Goal: Contribute content

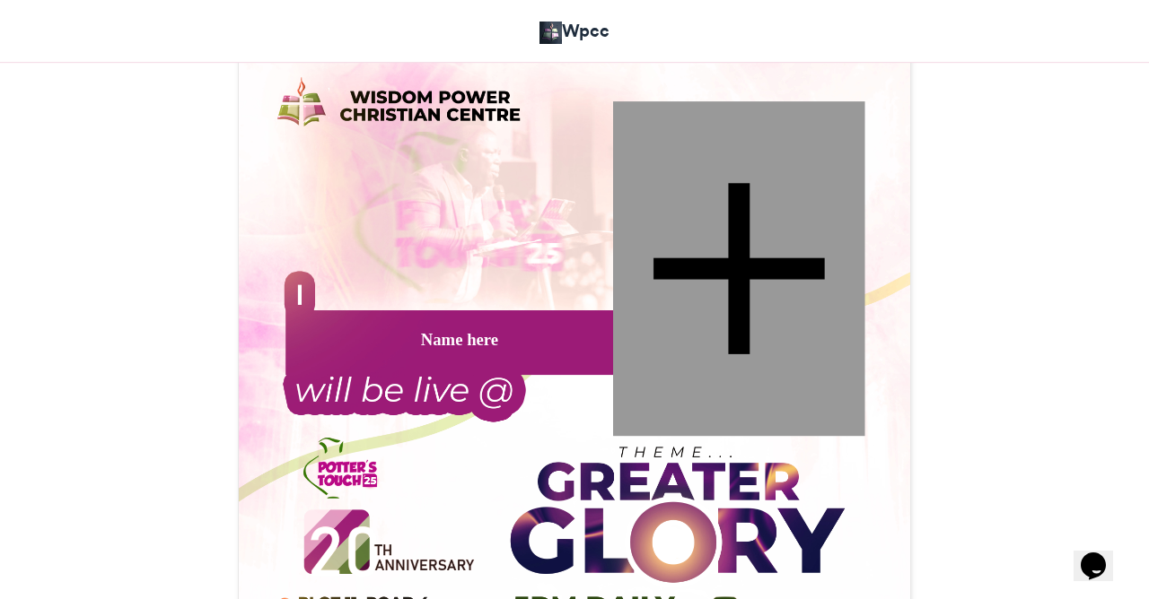
scroll to position [534, 0]
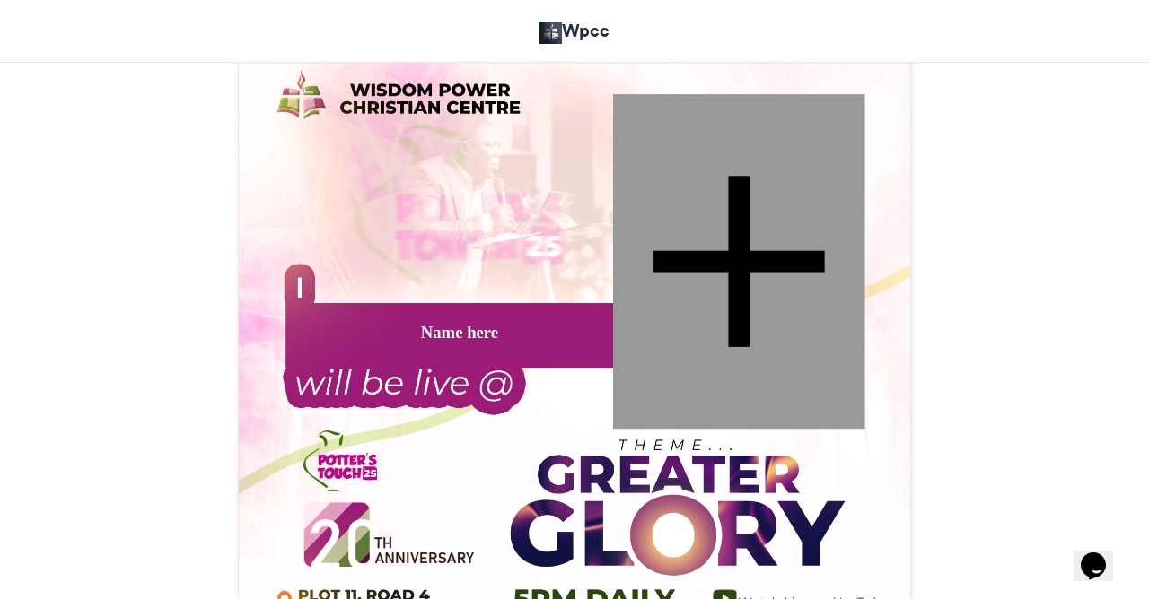
click at [730, 278] on div at bounding box center [739, 261] width 252 height 335
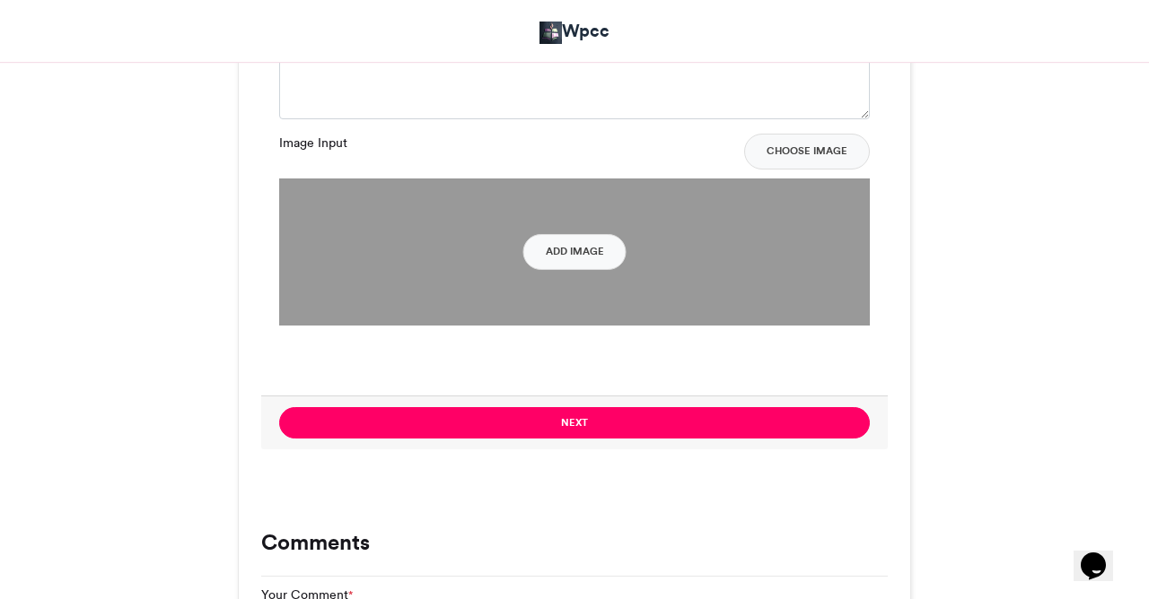
scroll to position [1393, 0]
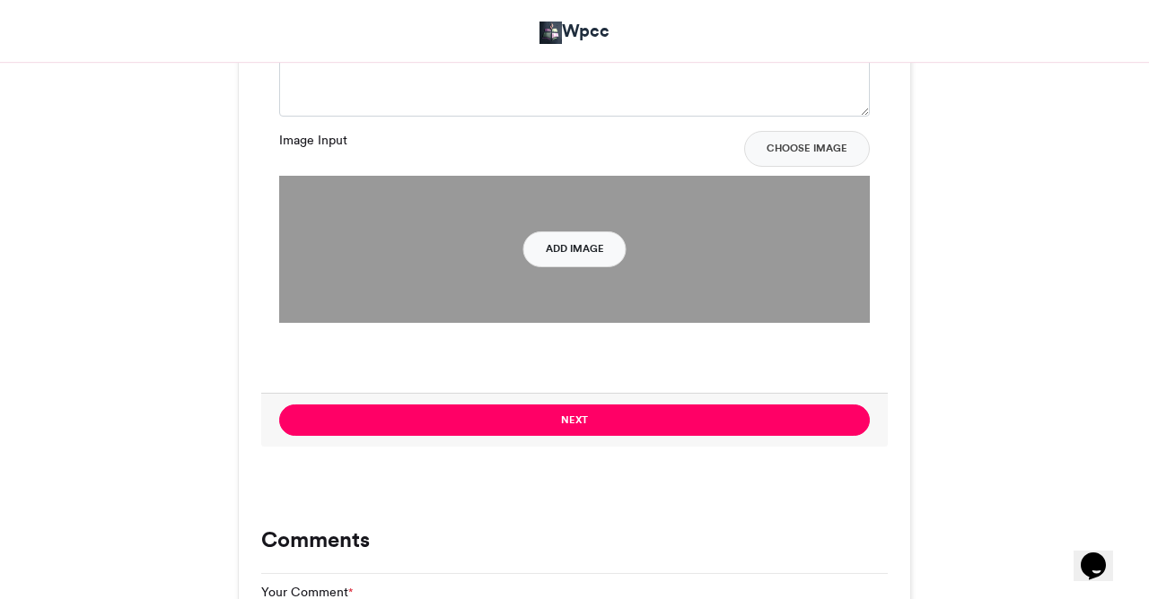
click at [581, 240] on button "Add Image" at bounding box center [574, 250] width 103 height 36
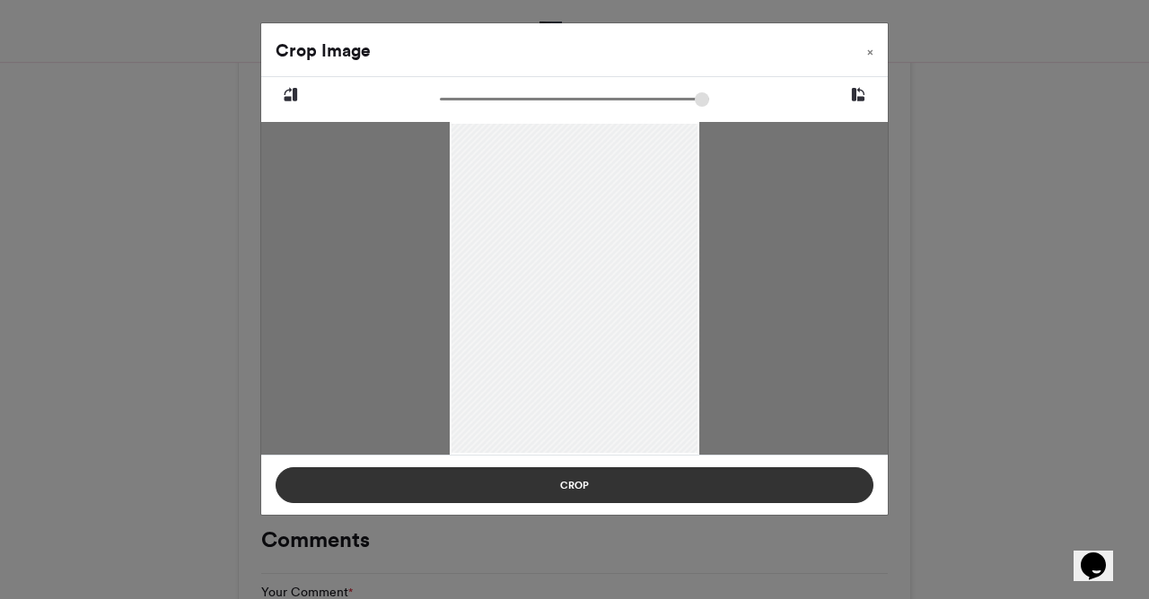
click at [642, 485] on button "Crop" at bounding box center [574, 486] width 598 height 36
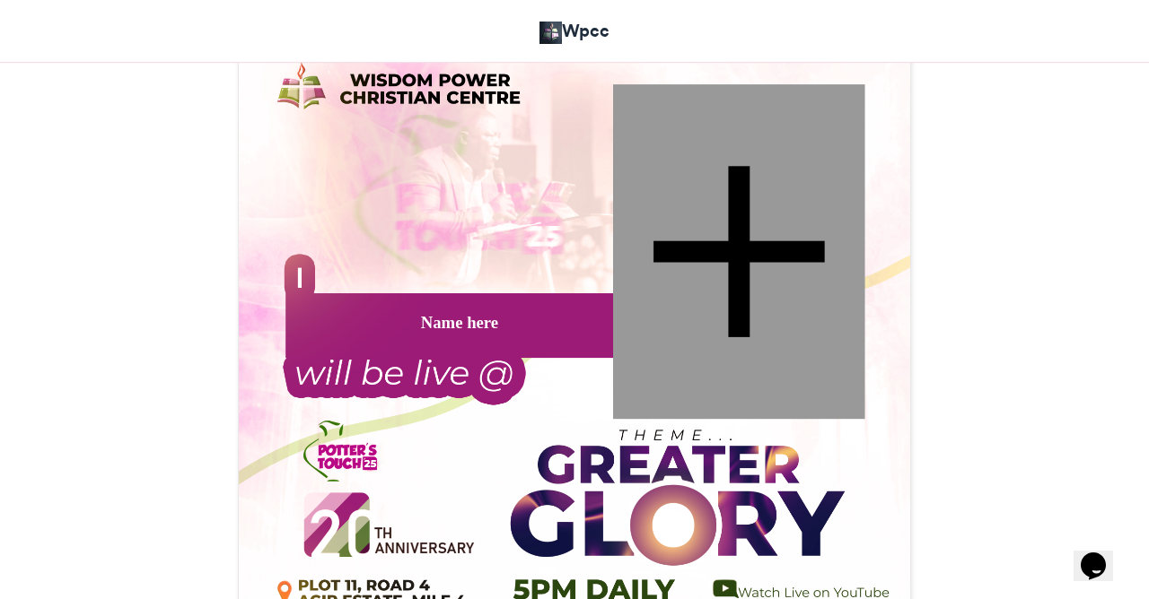
scroll to position [535, 0]
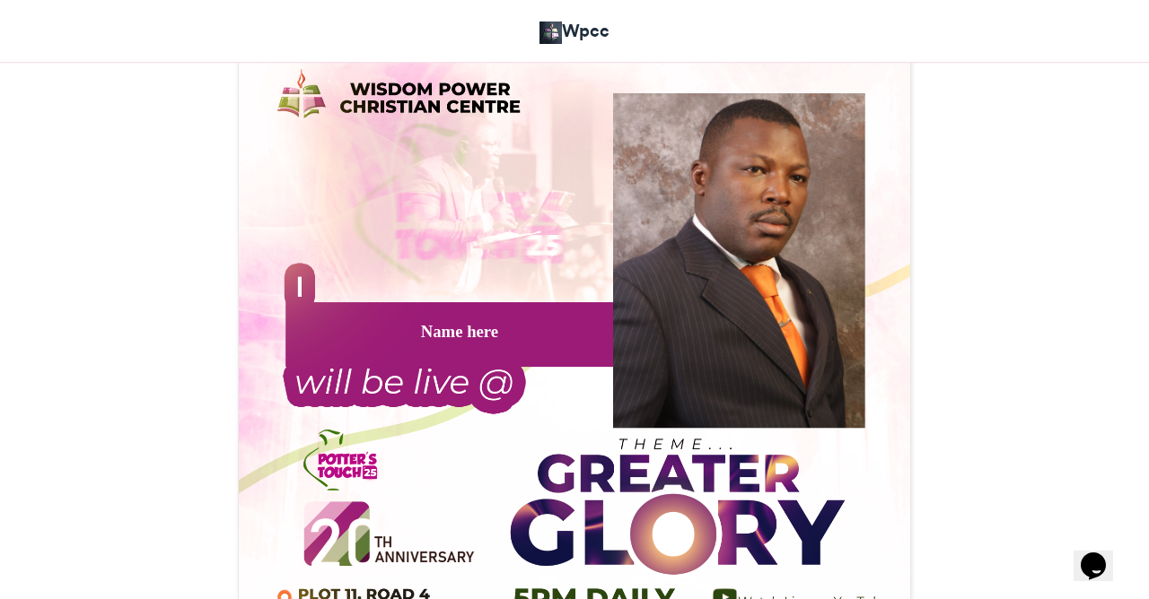
click at [458, 325] on div "Name here" at bounding box center [459, 330] width 344 height 23
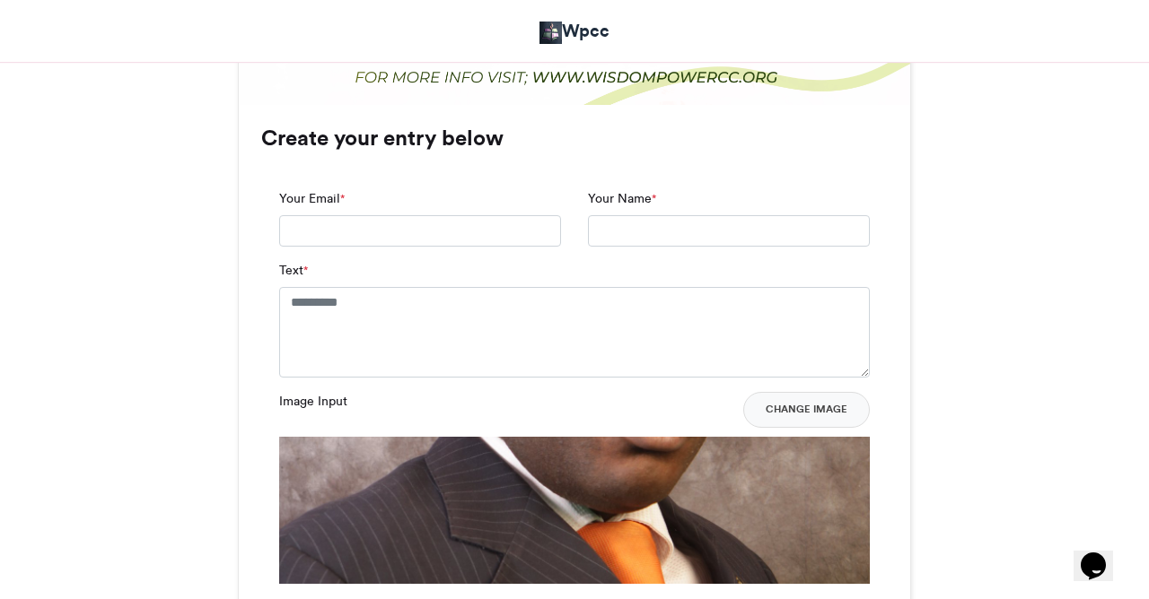
scroll to position [1132, 0]
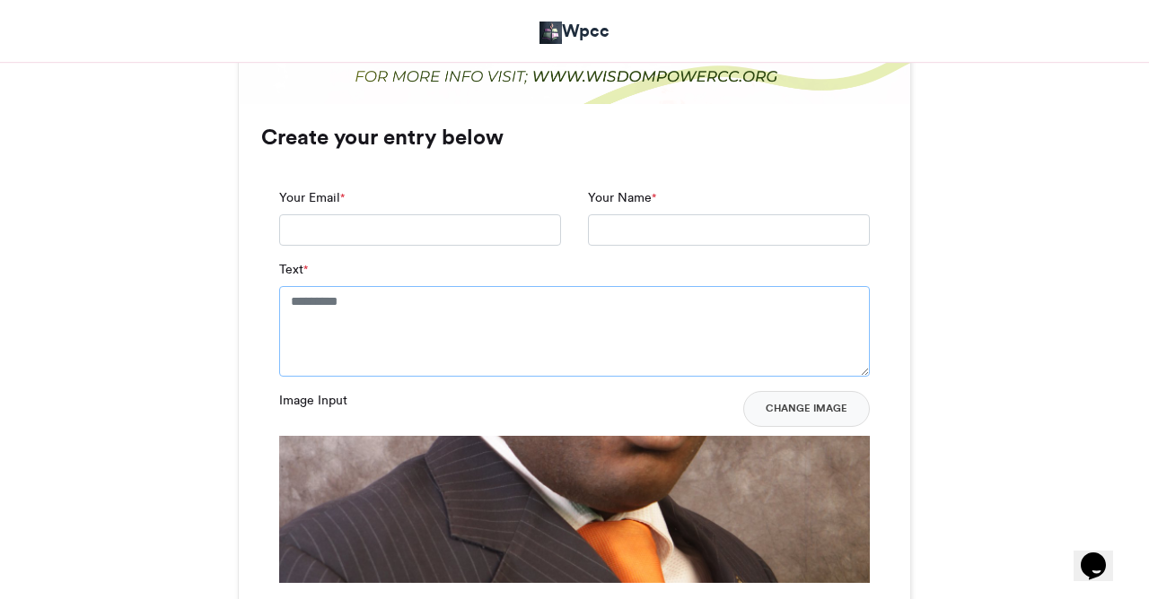
click at [370, 309] on textarea "Text *" at bounding box center [574, 331] width 590 height 90
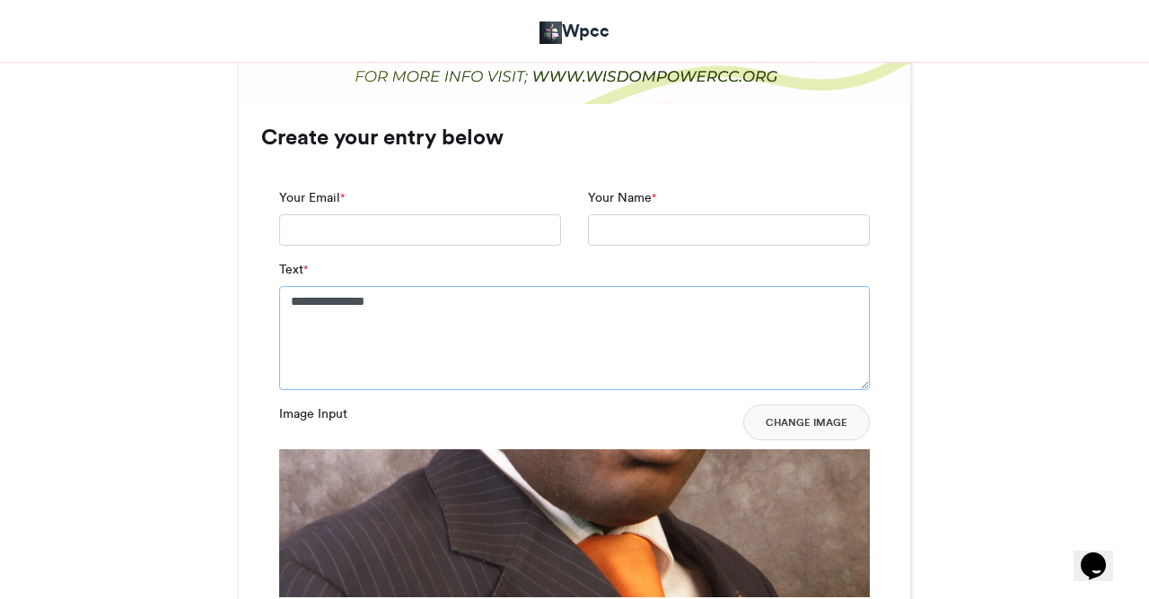
type textarea "**********"
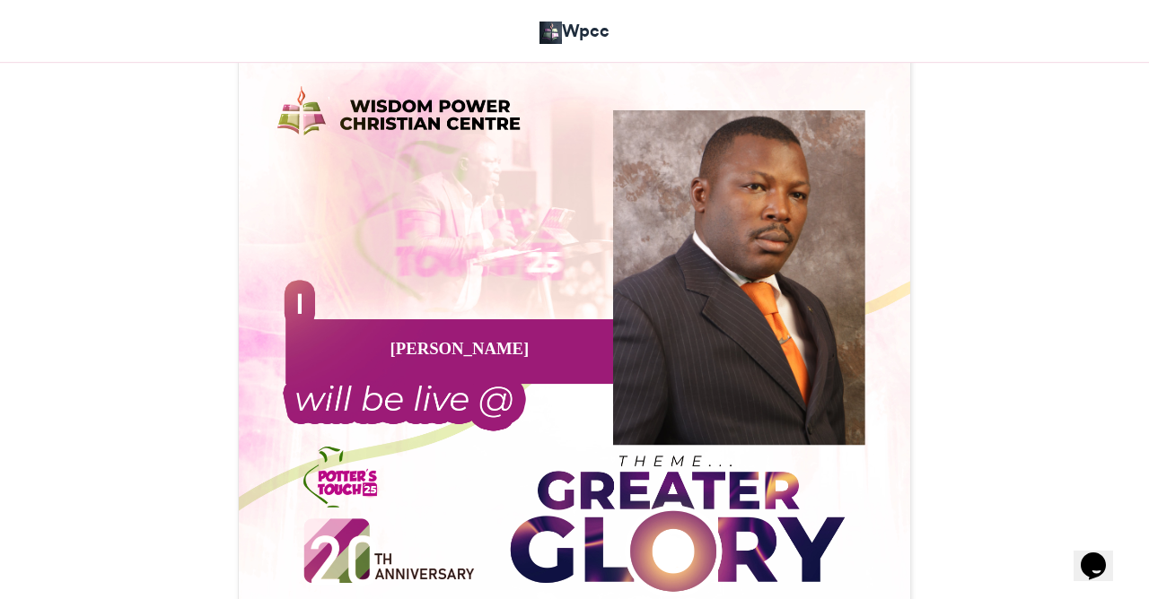
scroll to position [522, 0]
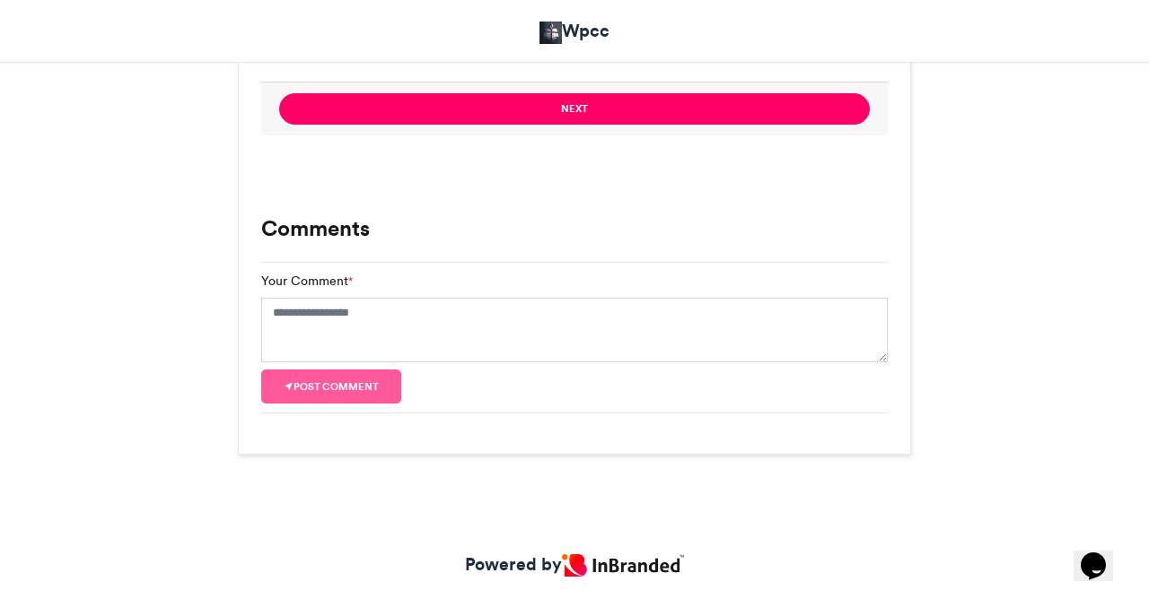
scroll to position [1062, 0]
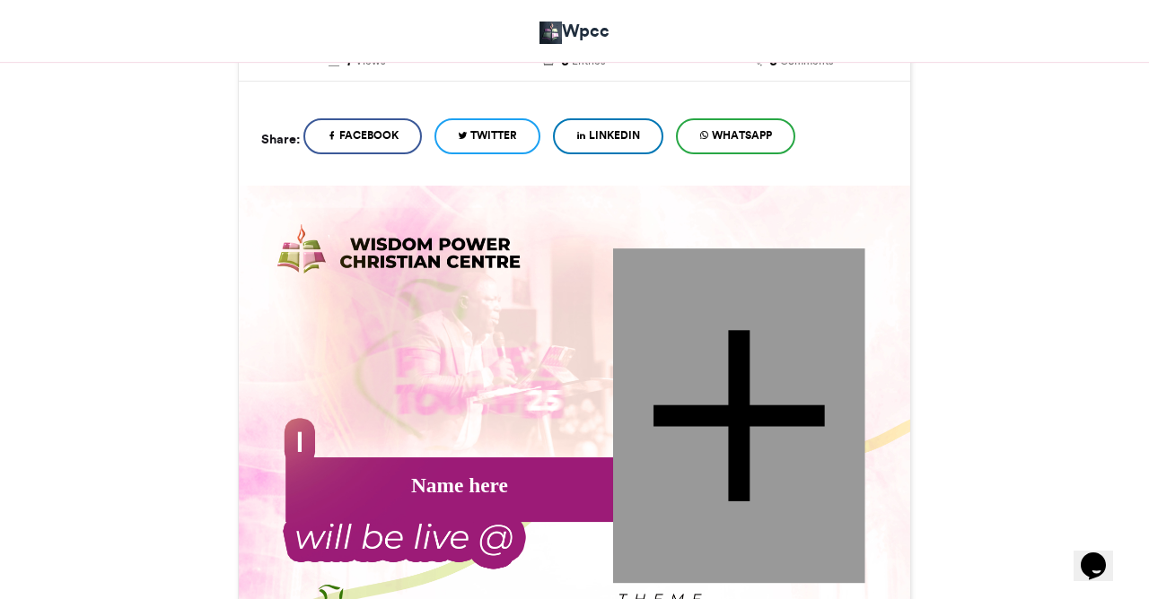
scroll to position [323, 0]
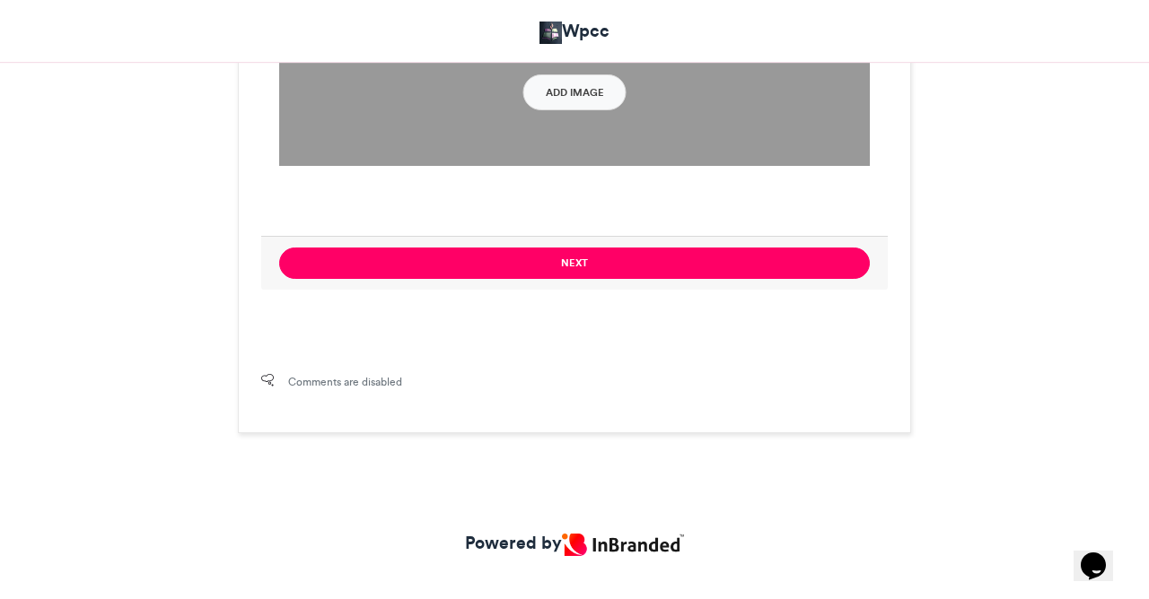
scroll to position [1598, 0]
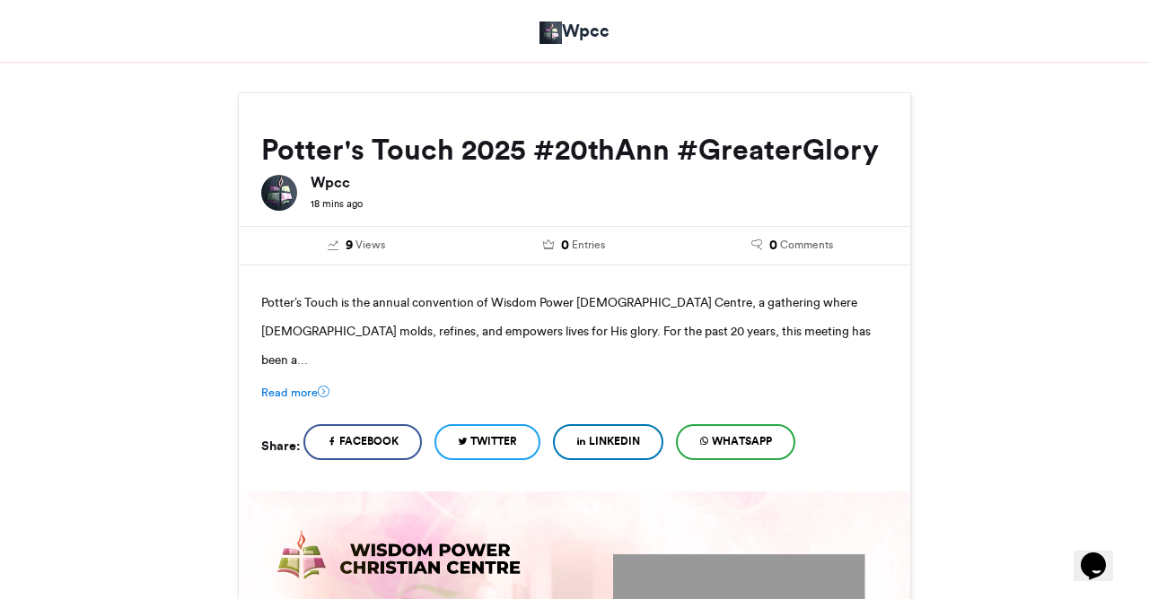
scroll to position [199, 0]
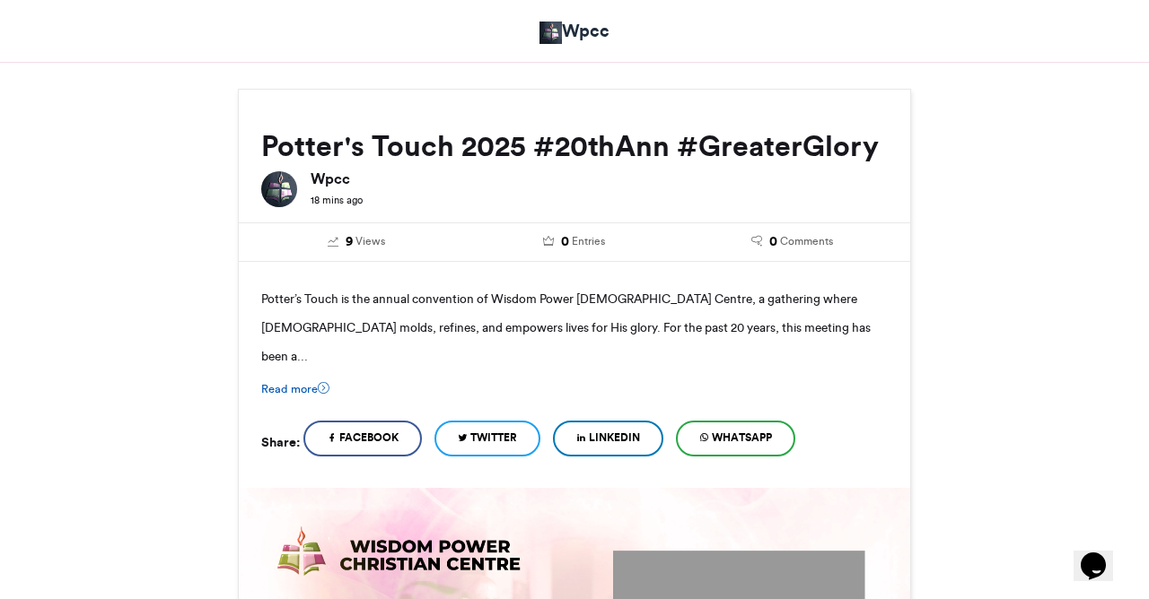
click at [321, 382] on icon at bounding box center [324, 388] width 12 height 12
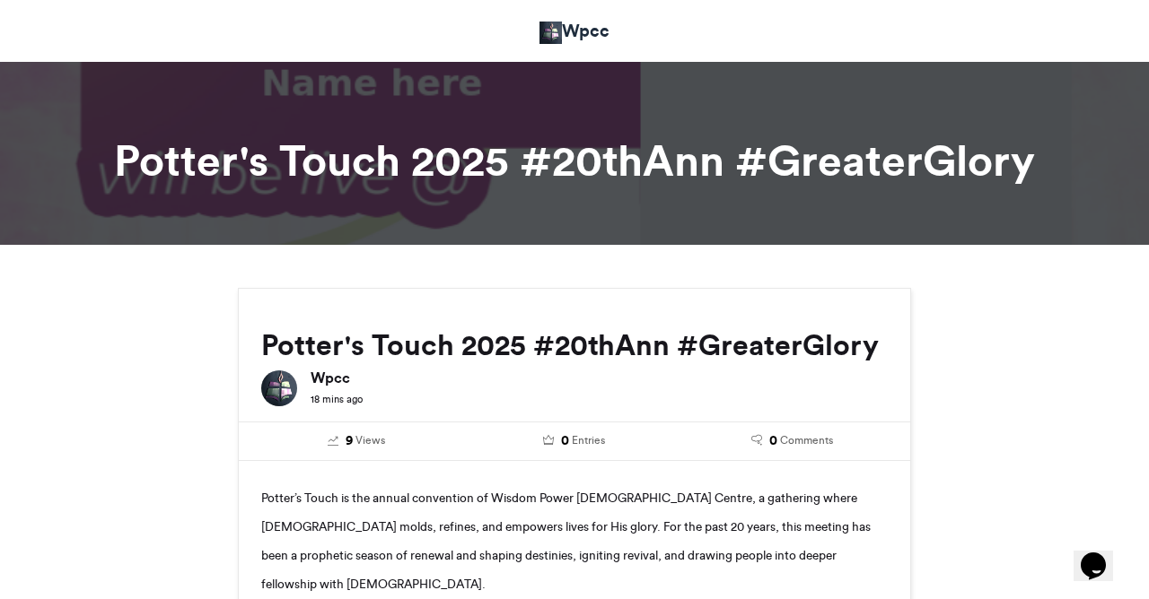
scroll to position [0, 0]
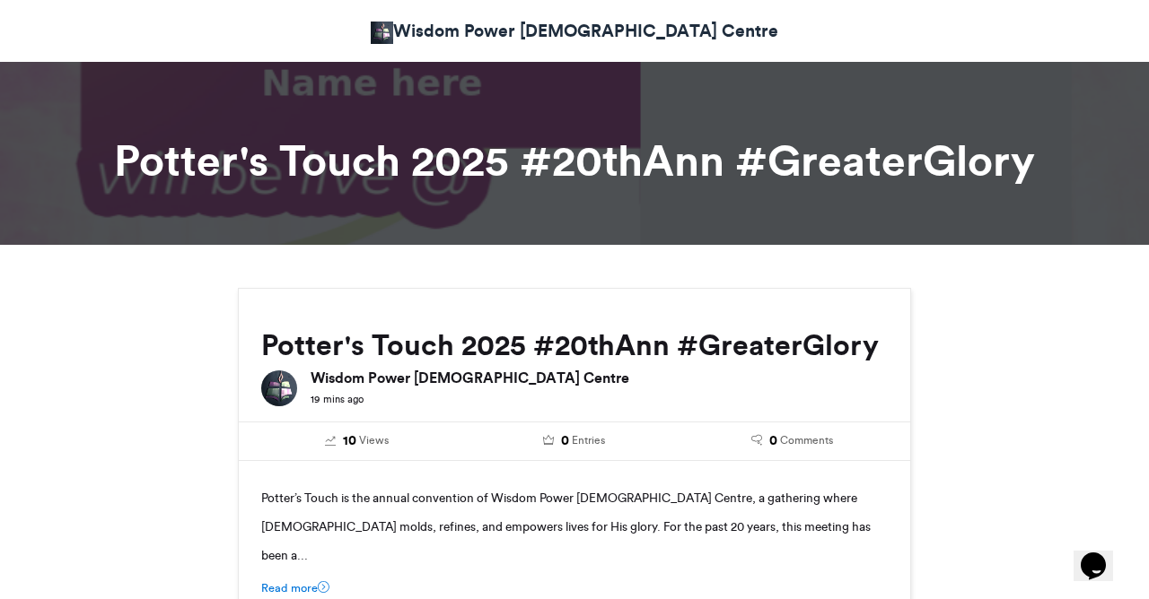
click at [739, 87] on div at bounding box center [574, 147] width 1149 height 196
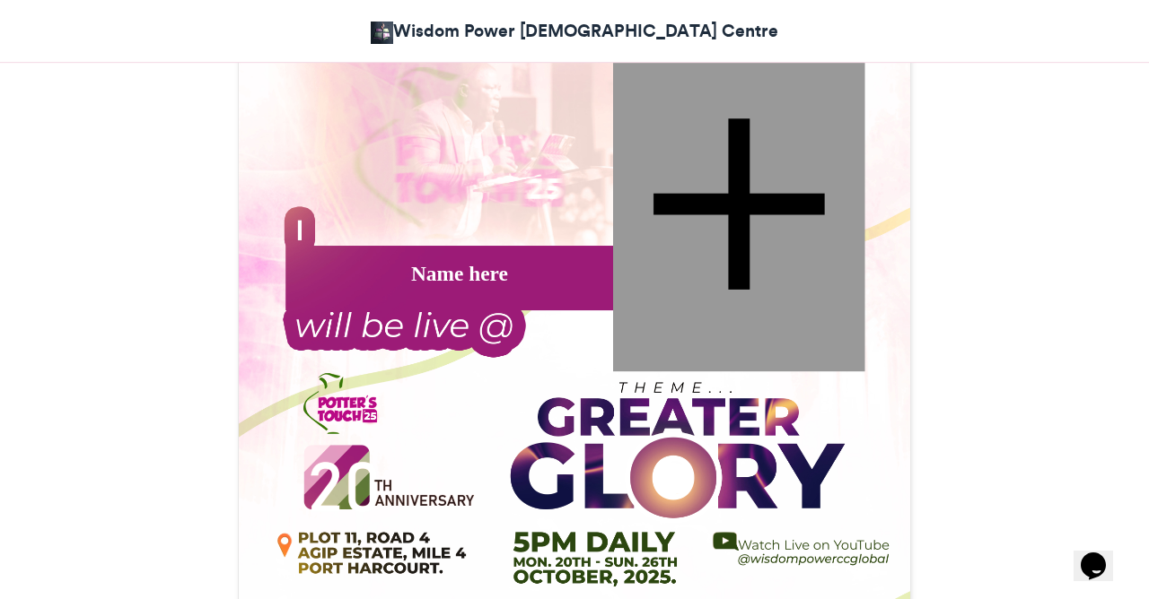
scroll to position [678, 0]
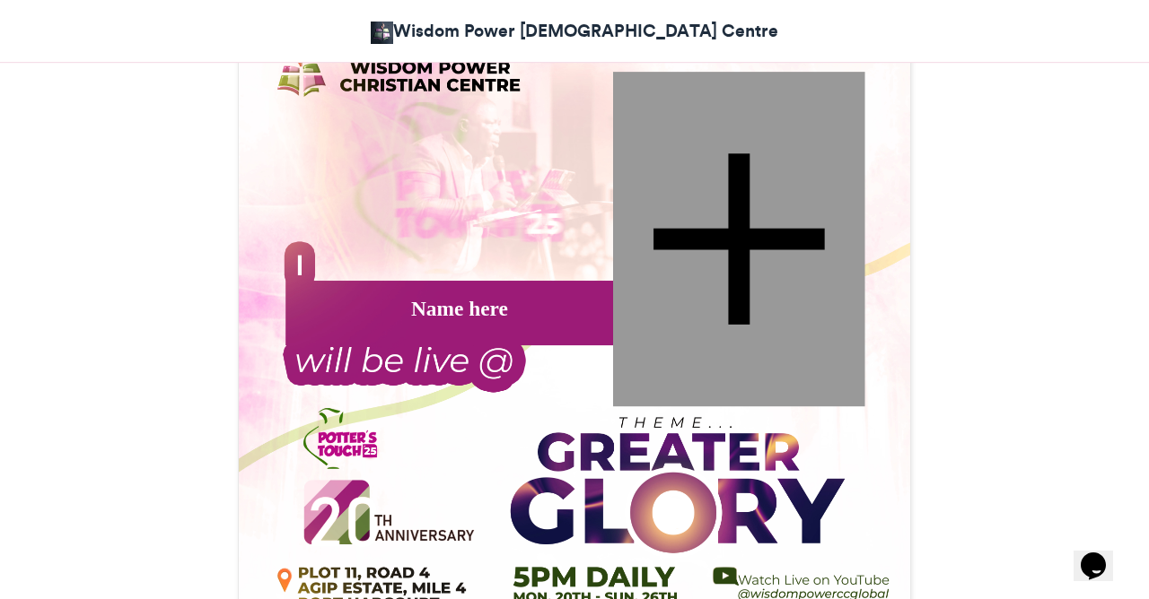
click at [740, 214] on div at bounding box center [739, 240] width 252 height 335
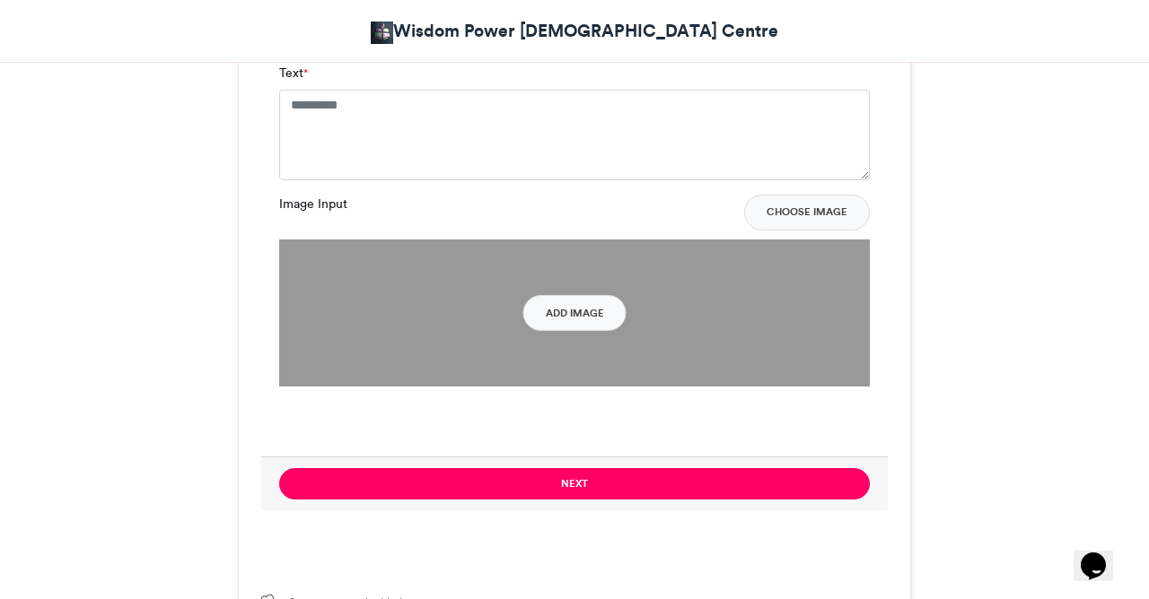
scroll to position [1385, 0]
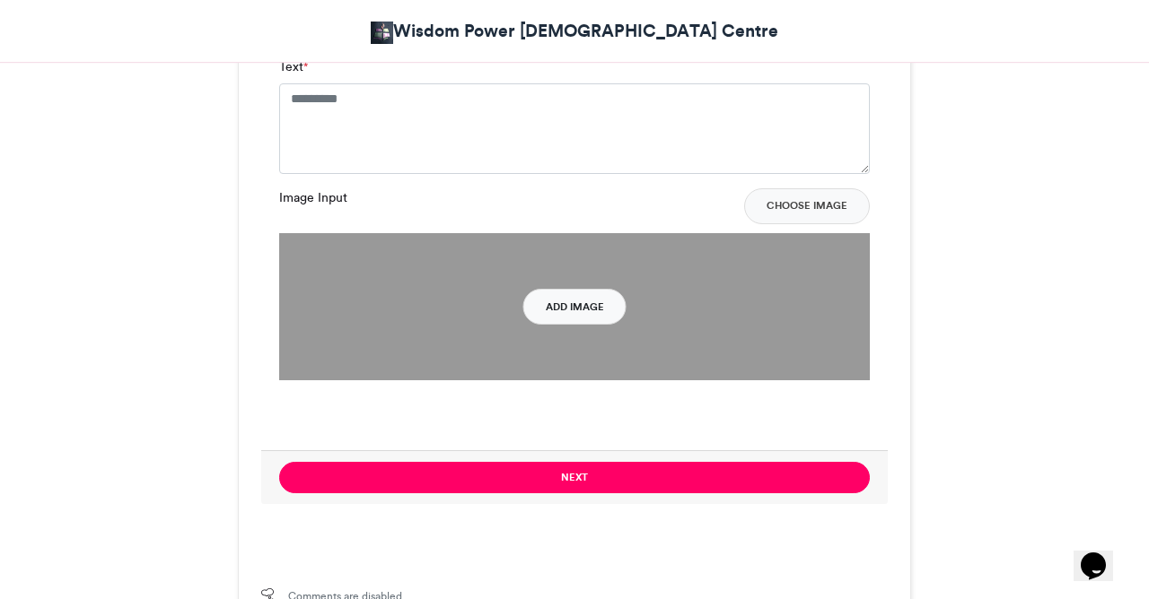
click at [582, 289] on button "Add Image" at bounding box center [574, 307] width 103 height 36
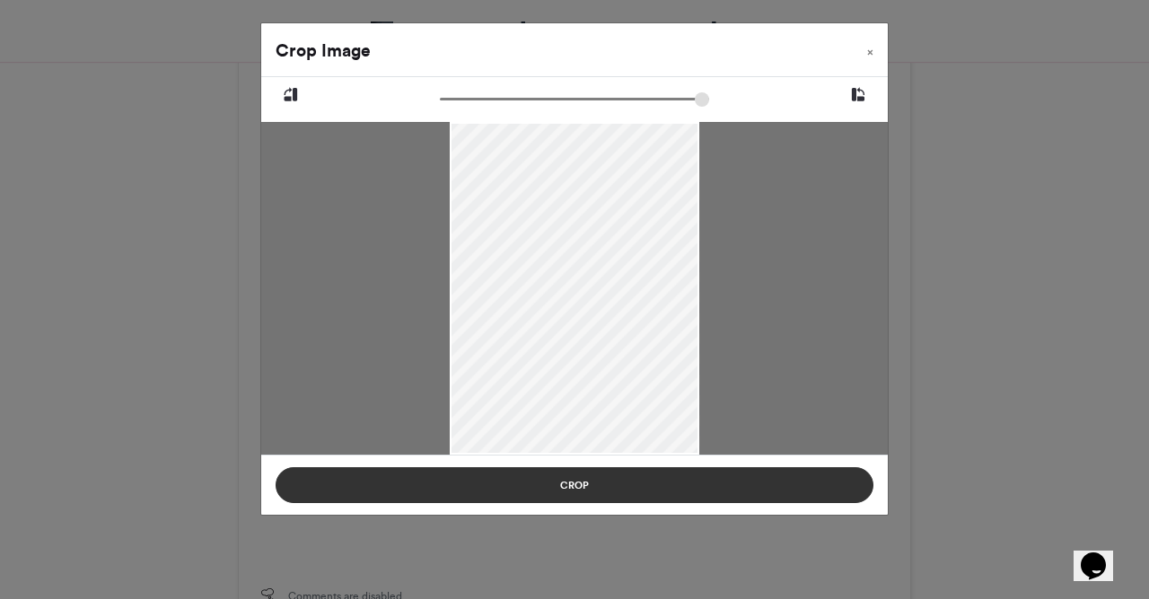
click at [603, 484] on button "Crop" at bounding box center [574, 486] width 598 height 36
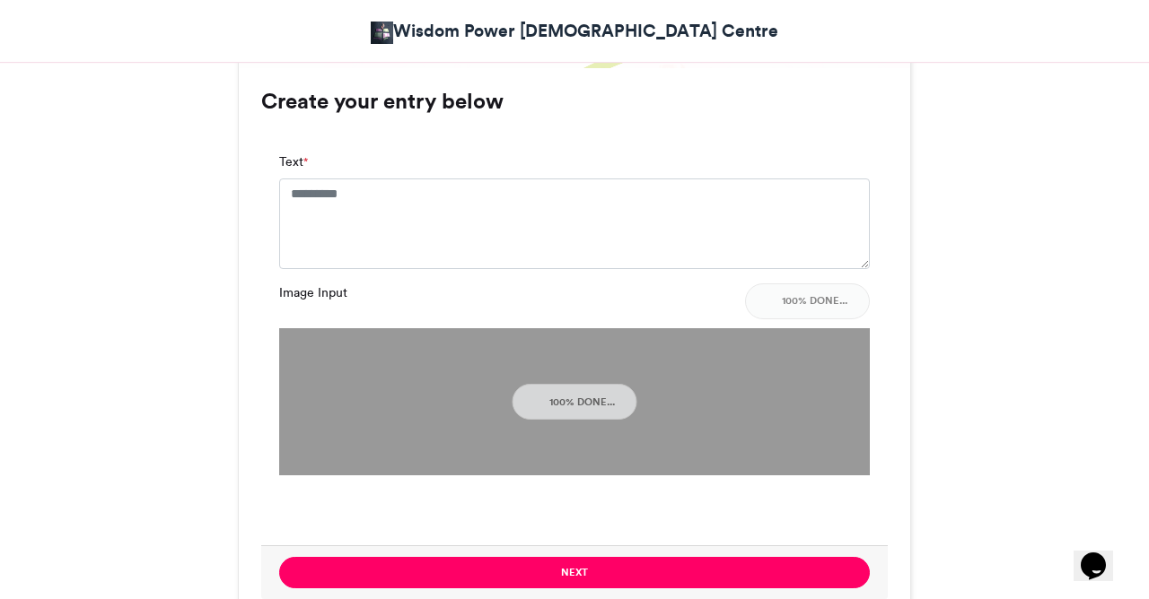
scroll to position [1256, 0]
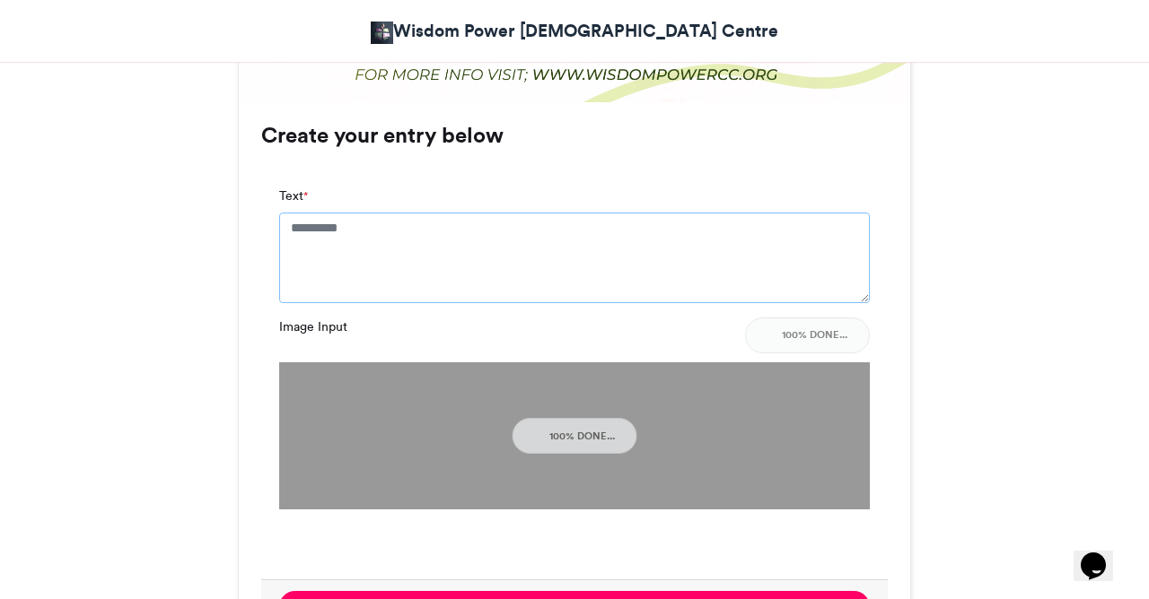
drag, startPoint x: 383, startPoint y: 210, endPoint x: 293, endPoint y: 197, distance: 91.6
click at [293, 213] on textarea "Text *" at bounding box center [574, 258] width 590 height 90
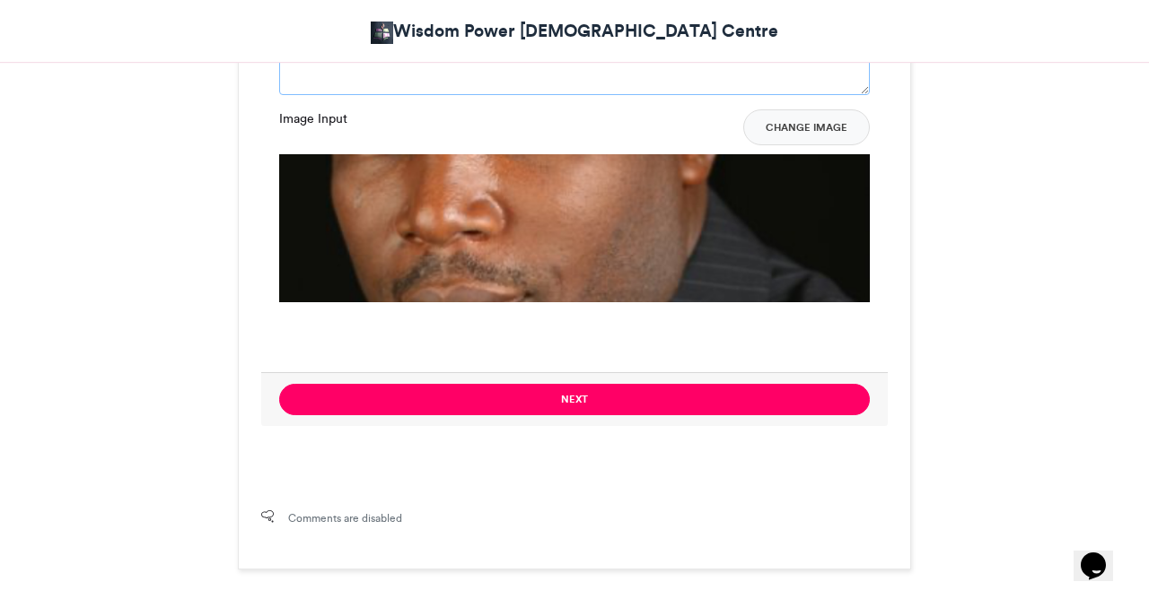
scroll to position [1480, 0]
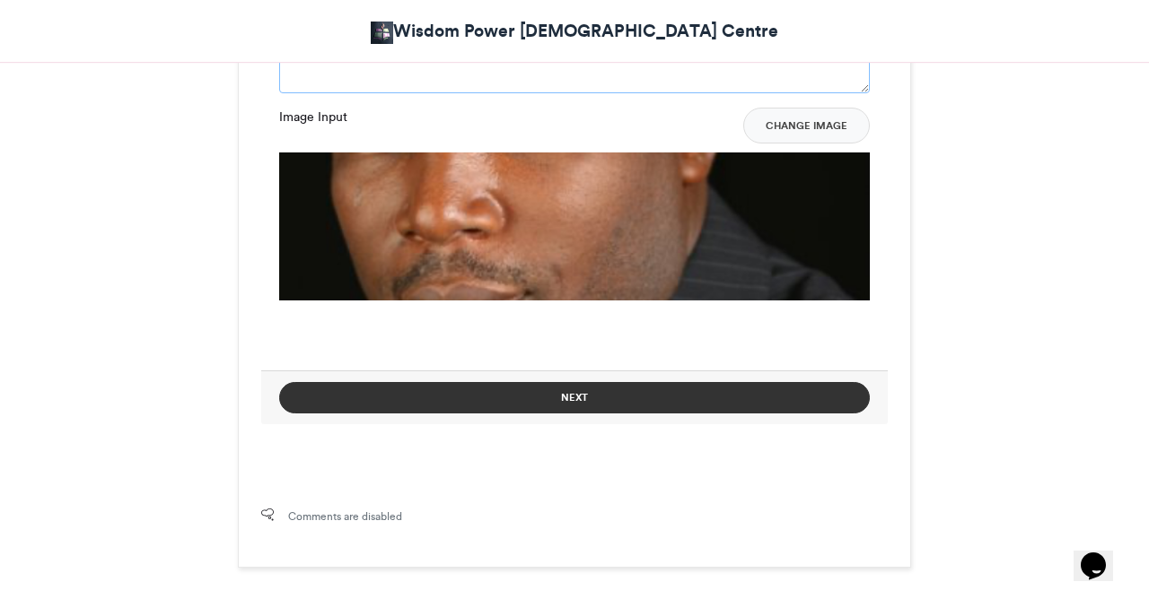
type textarea "**********"
click at [518, 382] on button "Next" at bounding box center [574, 397] width 590 height 31
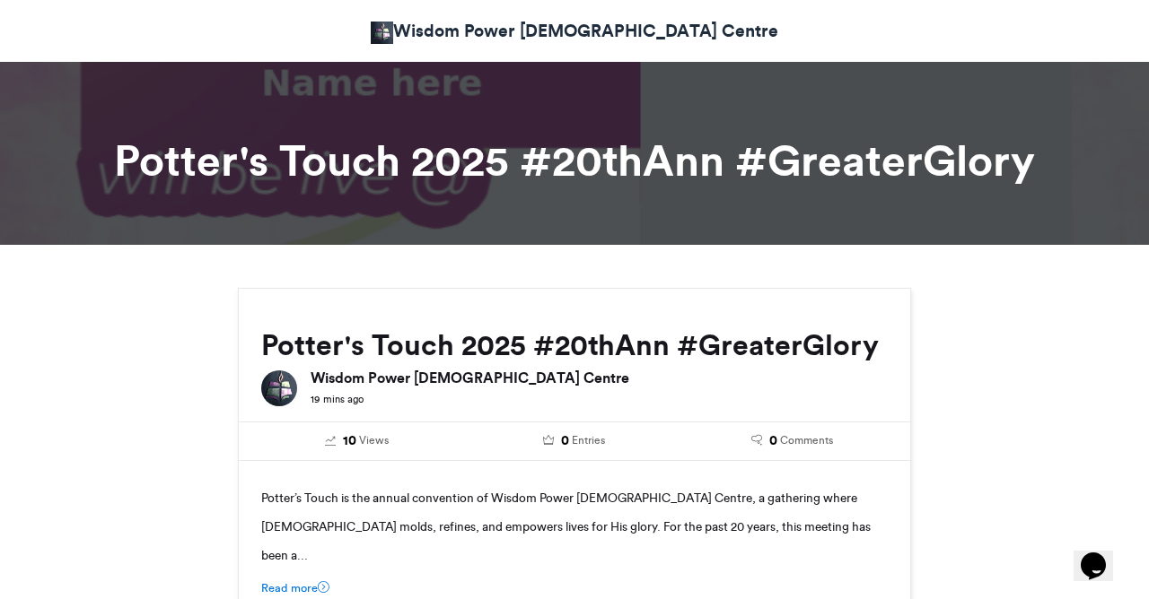
scroll to position [0, 0]
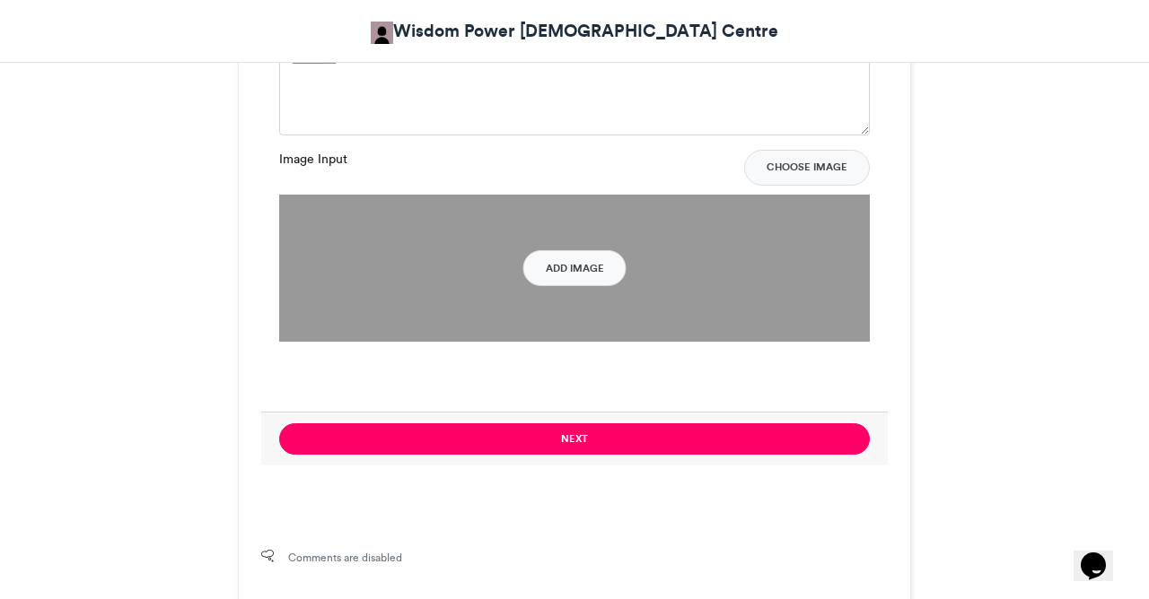
scroll to position [1443, 0]
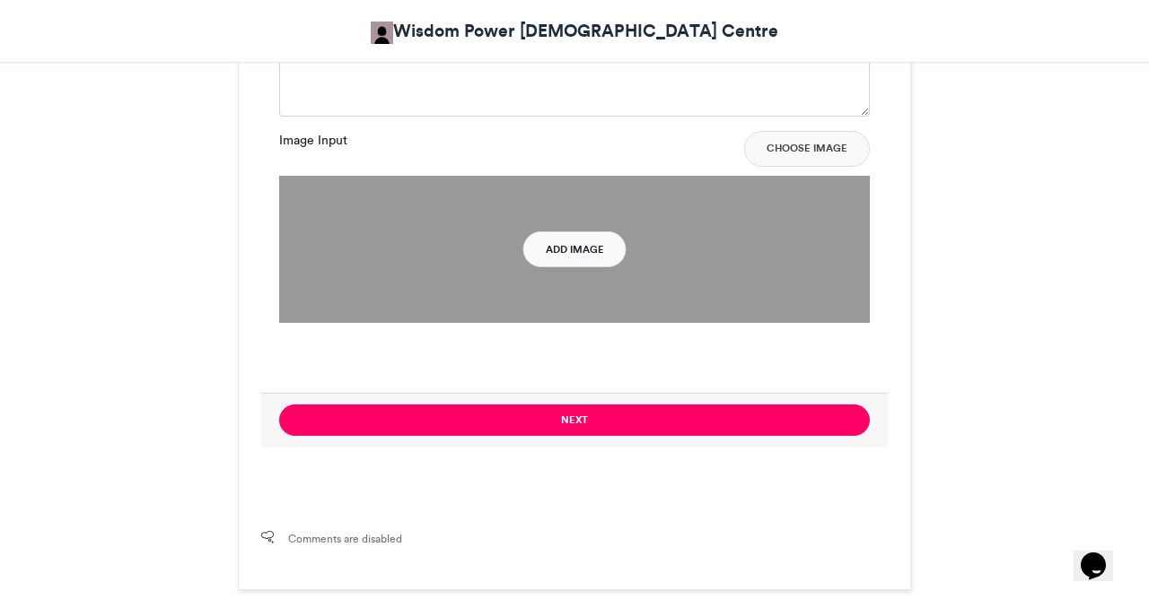
click at [575, 232] on button "Add Image" at bounding box center [574, 250] width 103 height 36
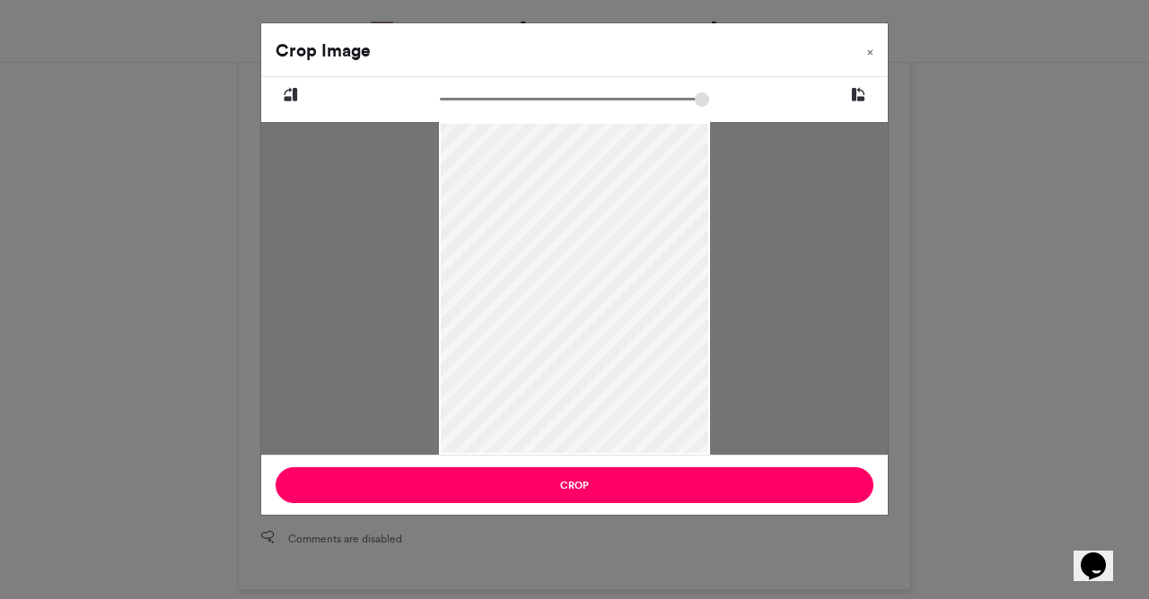
drag, startPoint x: 612, startPoint y: 348, endPoint x: 611, endPoint y: 393, distance: 44.9
click at [611, 393] on div at bounding box center [574, 324] width 270 height 406
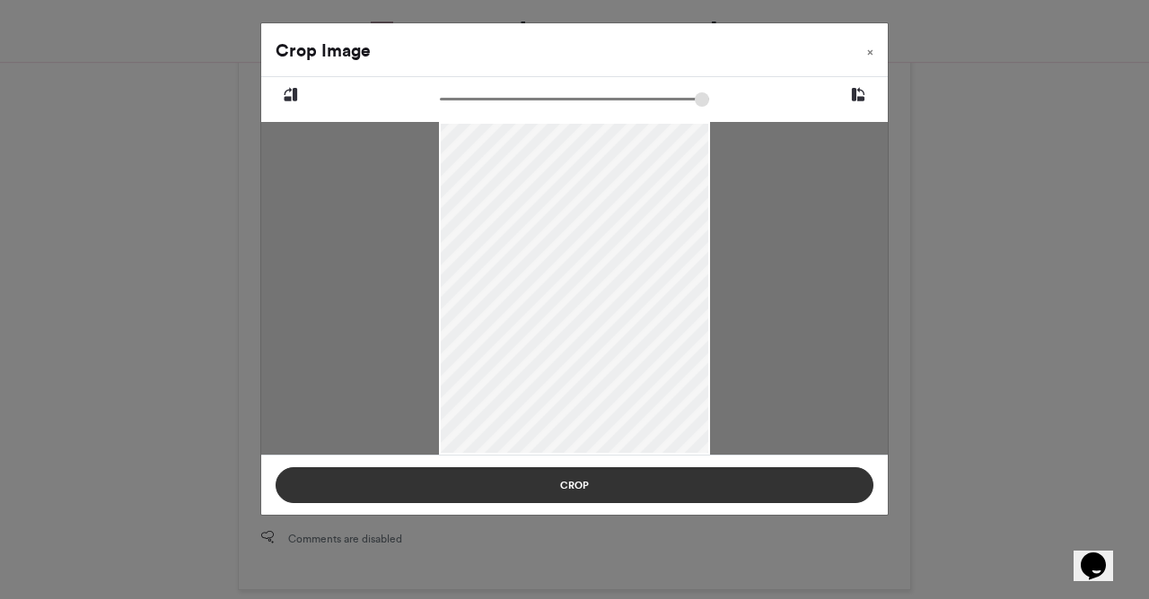
click at [617, 481] on button "Crop" at bounding box center [574, 486] width 598 height 36
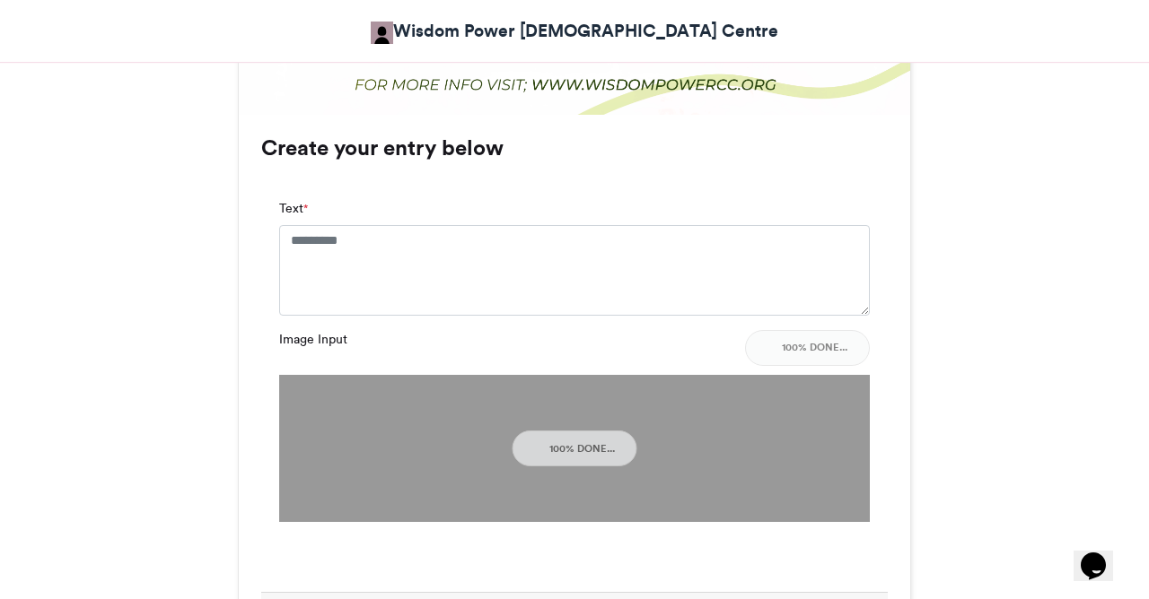
scroll to position [1230, 0]
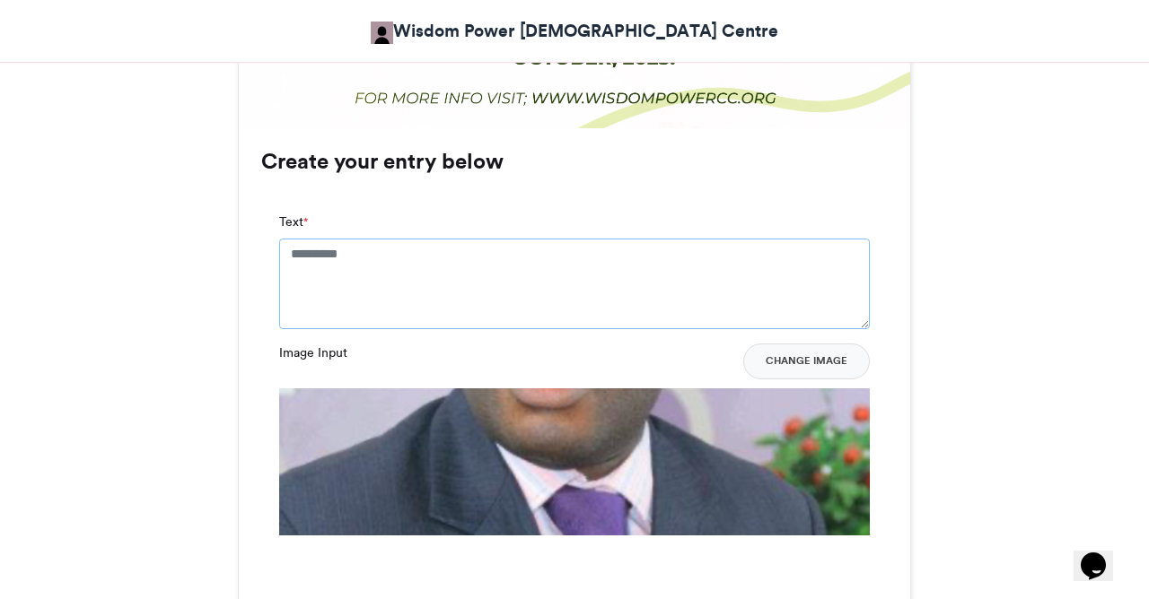
click at [479, 239] on textarea "Text *" at bounding box center [574, 284] width 590 height 90
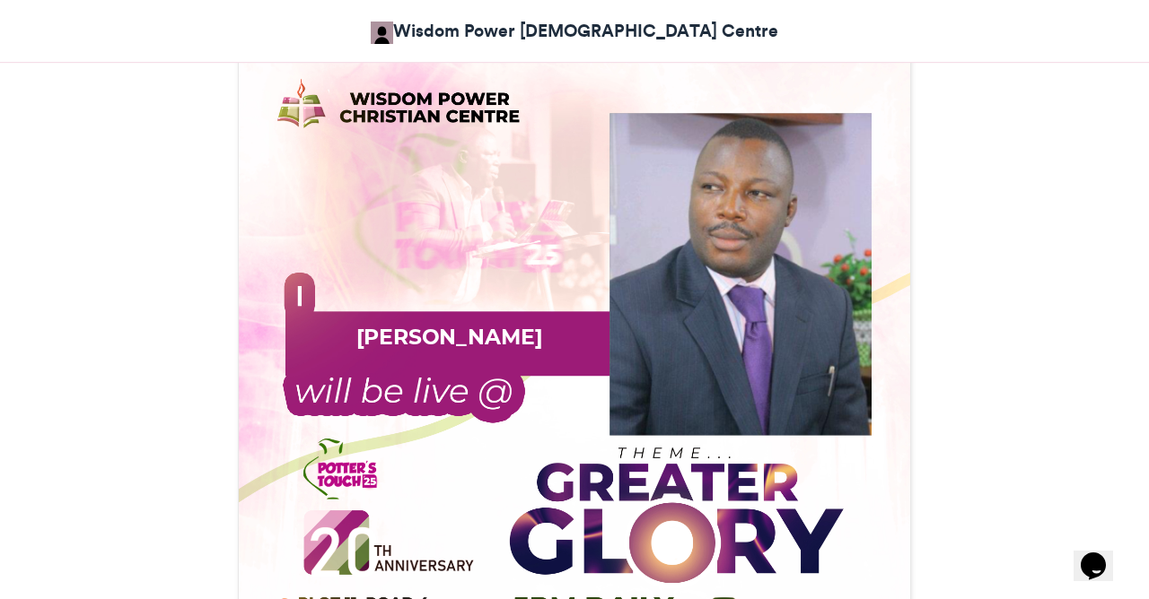
scroll to position [648, 0]
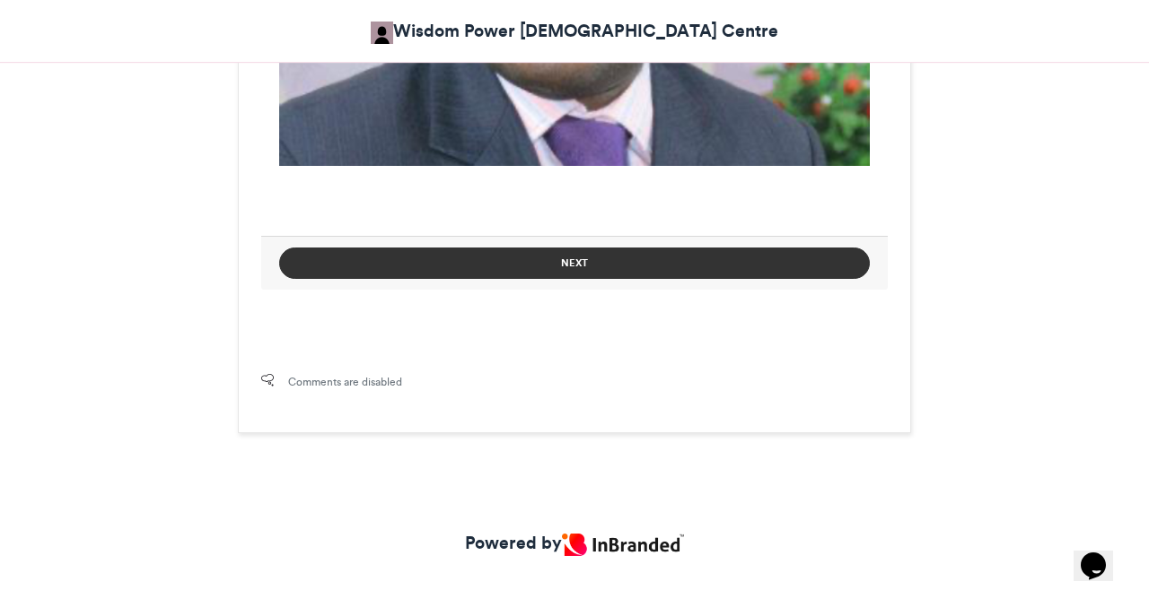
type textarea "**********"
click at [626, 248] on button "Next" at bounding box center [574, 263] width 590 height 31
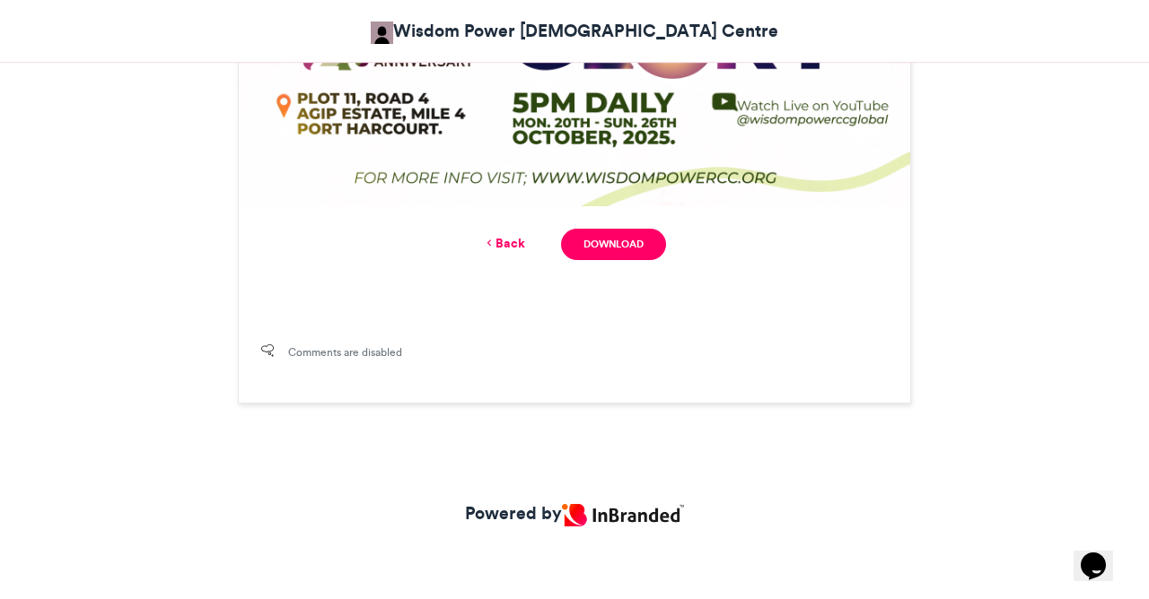
scroll to position [470, 0]
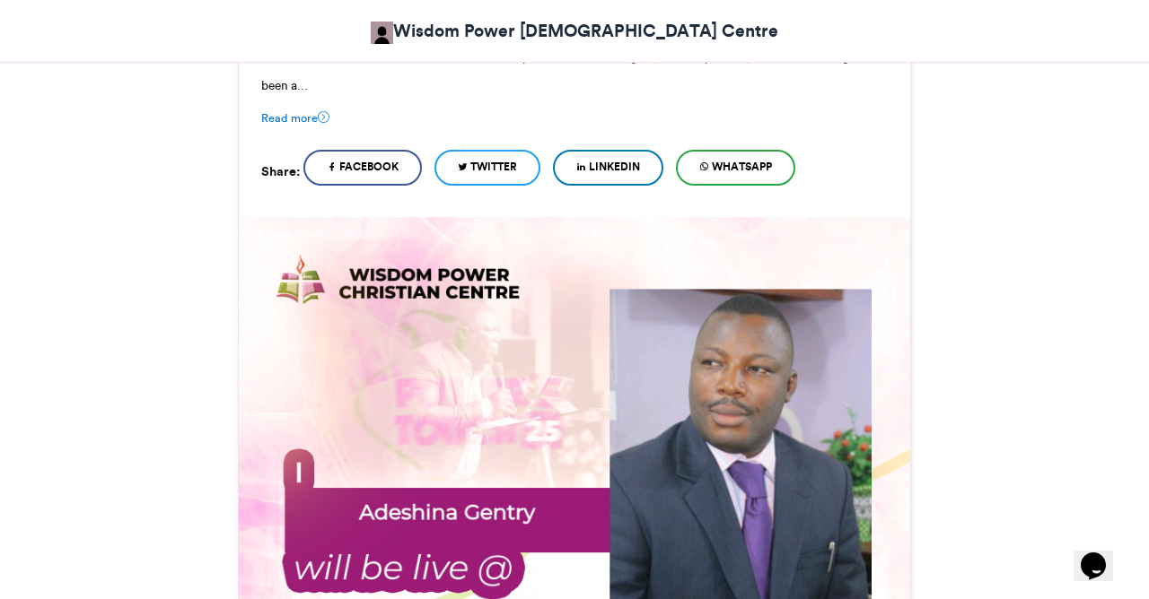
click at [621, 229] on img at bounding box center [574, 552] width 671 height 671
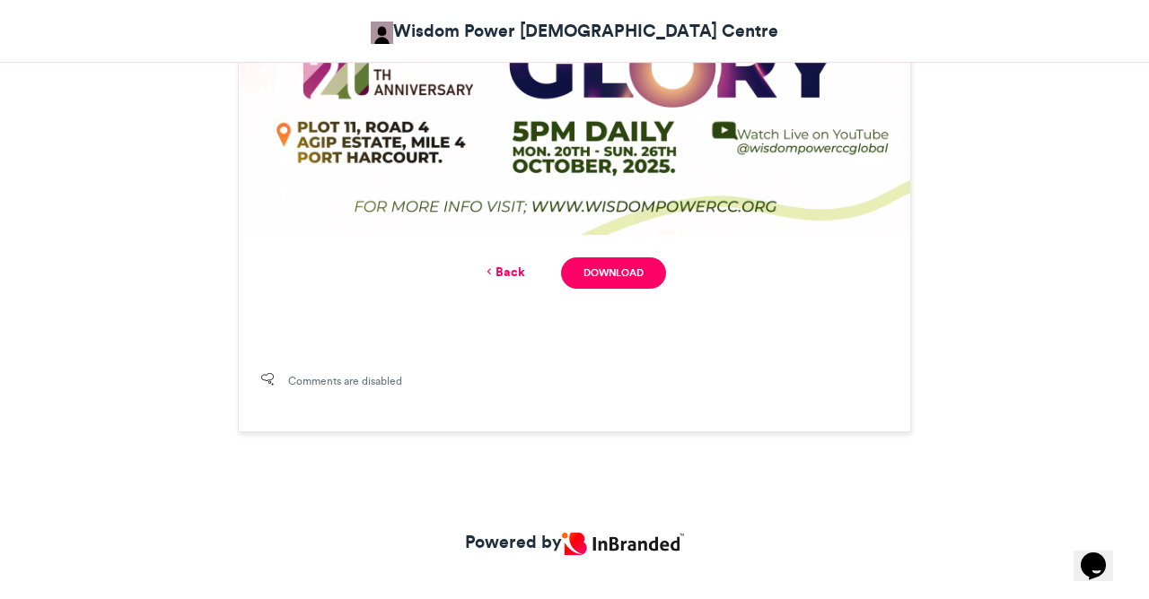
scroll to position [1123, 0]
click at [627, 258] on link "Download" at bounding box center [613, 273] width 105 height 31
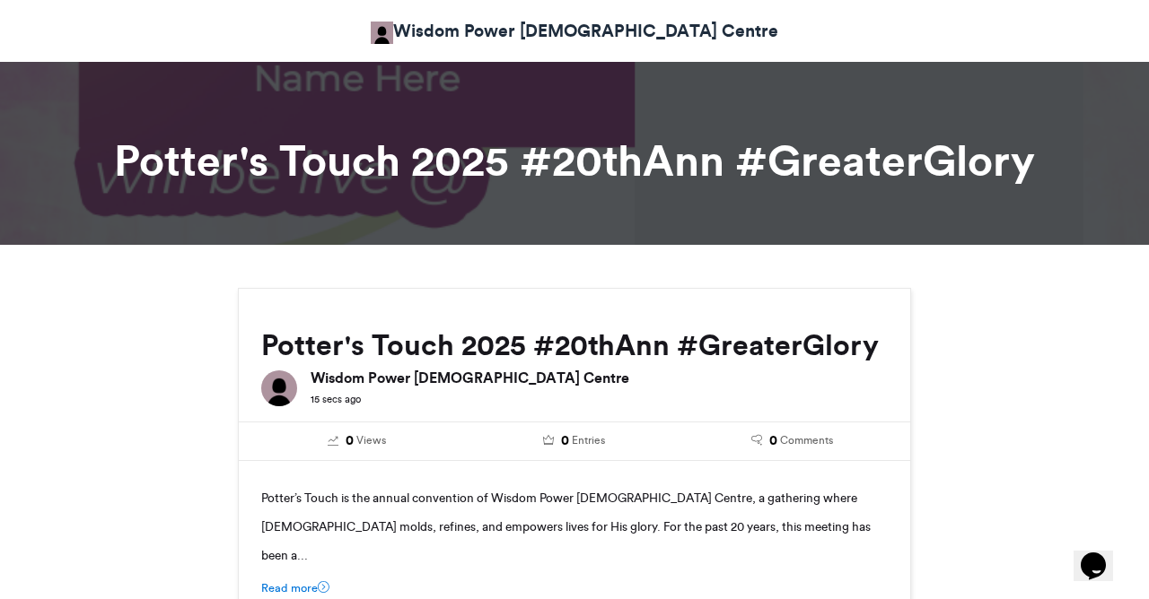
scroll to position [0, 0]
